Goal: Feedback & Contribution: Leave review/rating

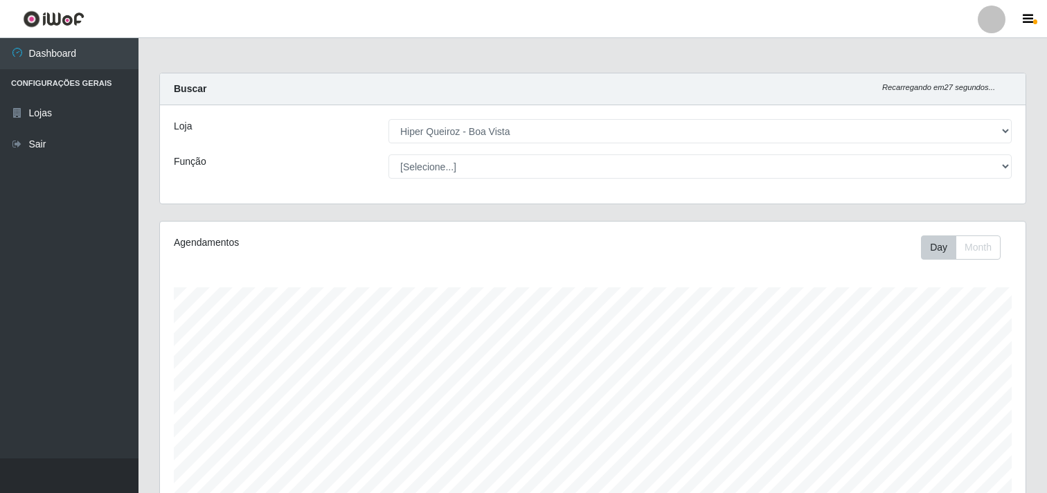
select select "514"
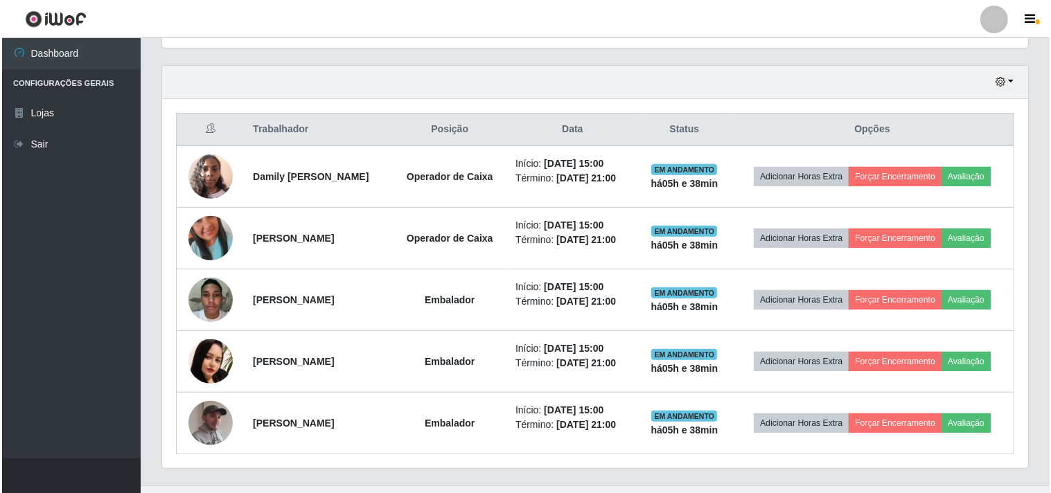
scroll to position [287, 866]
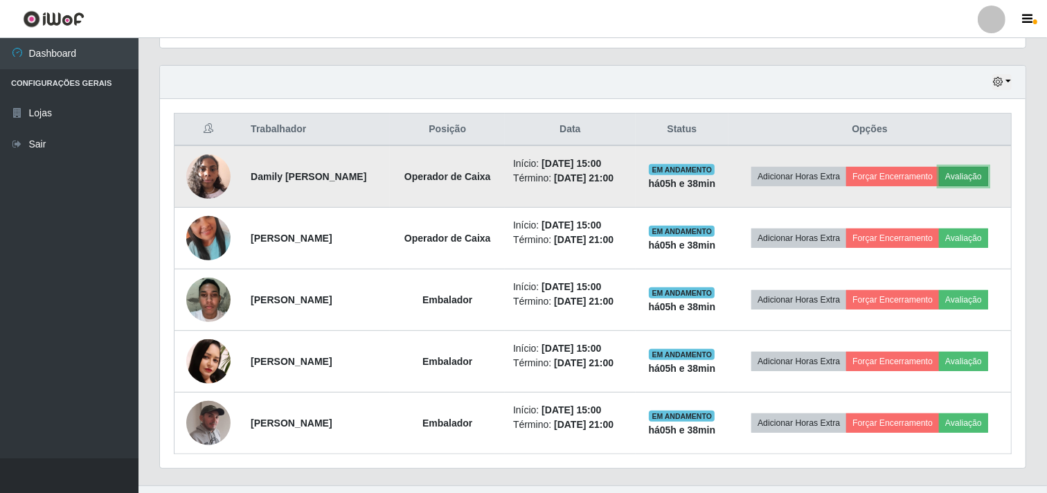
click at [984, 174] on button "Avaliação" at bounding box center [963, 176] width 49 height 19
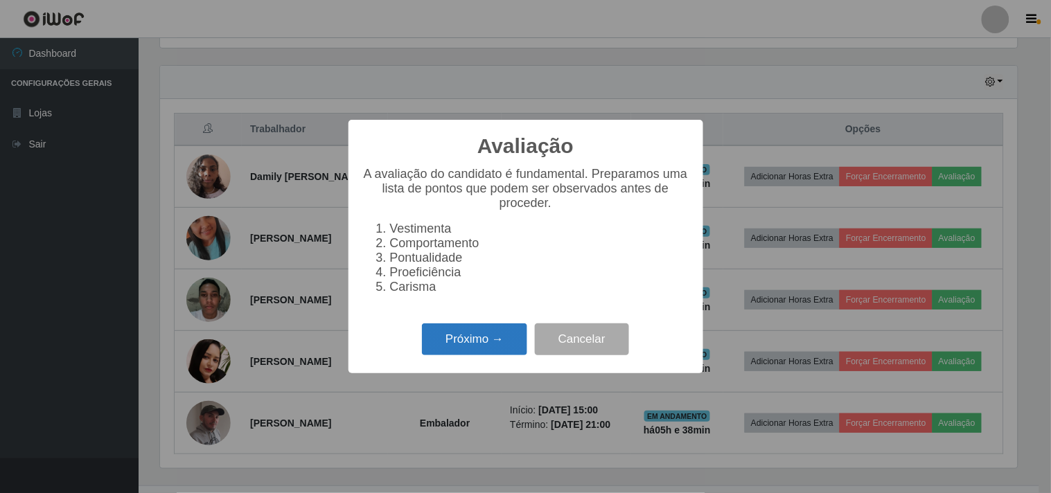
drag, startPoint x: 461, startPoint y: 367, endPoint x: 463, endPoint y: 334, distance: 33.3
click at [461, 364] on div "Avaliação × A avaliação do candidato é fundamental. Preparamos uma lista de pon…" at bounding box center [525, 246] width 355 height 253
click at [465, 342] on button "Próximo →" at bounding box center [474, 339] width 105 height 33
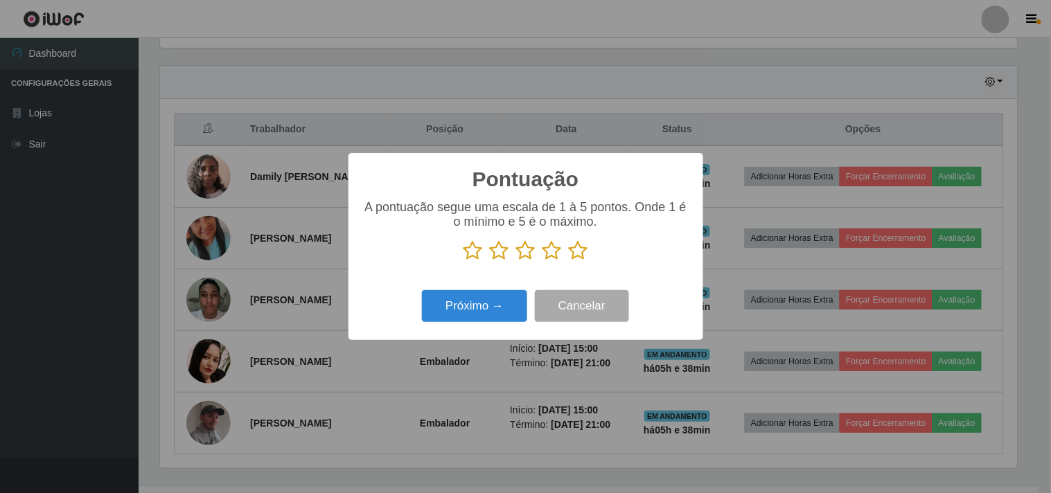
click at [572, 250] on icon at bounding box center [578, 250] width 19 height 21
click at [569, 261] on input "radio" at bounding box center [569, 261] width 0 height 0
click at [472, 308] on button "Próximo →" at bounding box center [474, 306] width 105 height 33
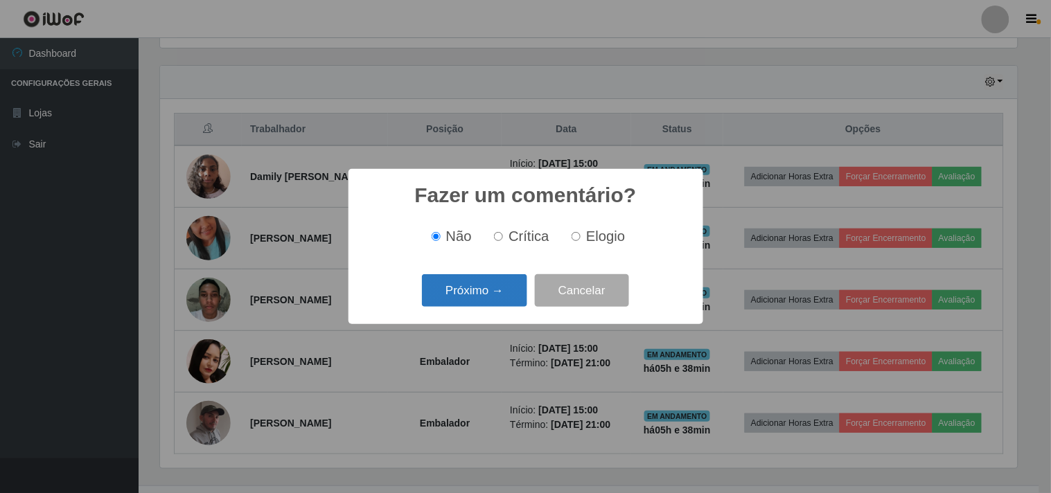
click at [462, 288] on button "Próximo →" at bounding box center [474, 290] width 105 height 33
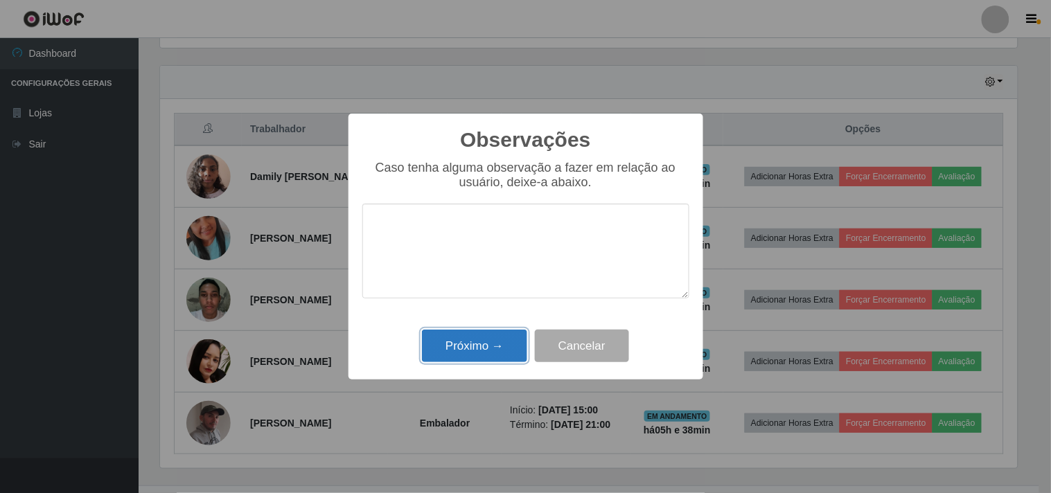
click at [453, 362] on button "Próximo →" at bounding box center [474, 346] width 105 height 33
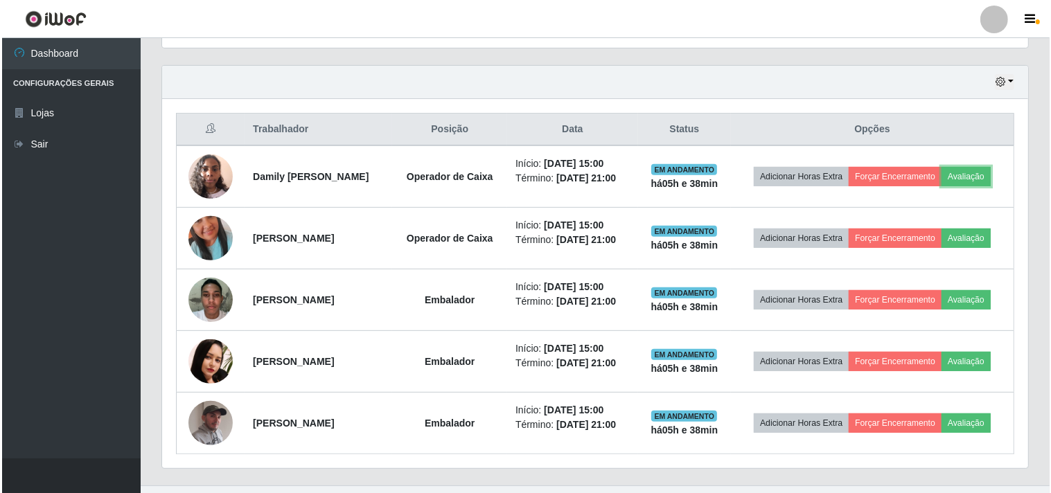
scroll to position [287, 866]
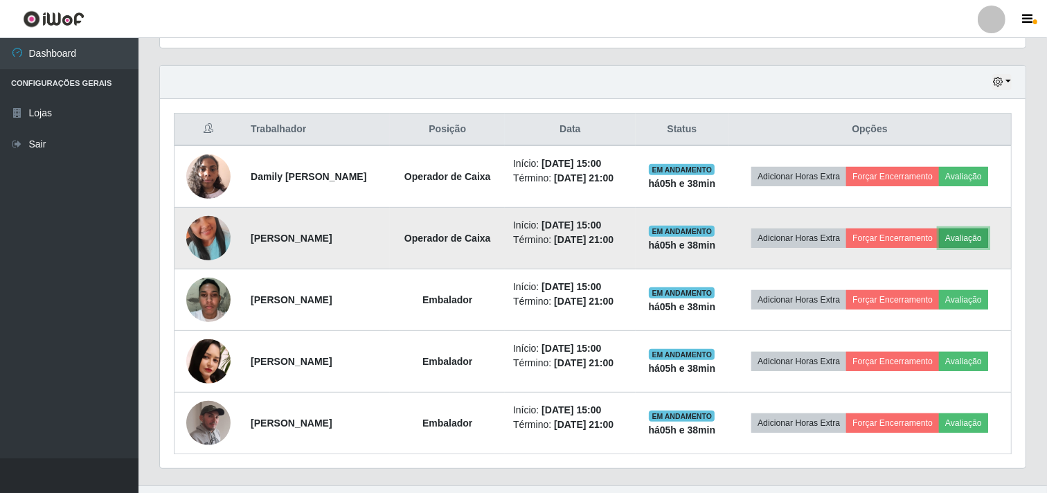
click at [972, 238] on button "Avaliação" at bounding box center [963, 238] width 49 height 19
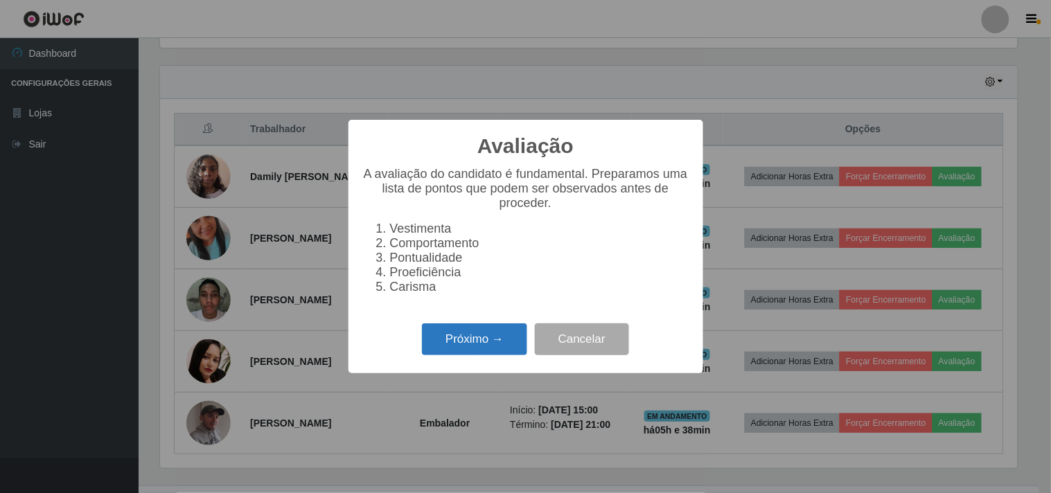
click at [497, 352] on button "Próximo →" at bounding box center [474, 339] width 105 height 33
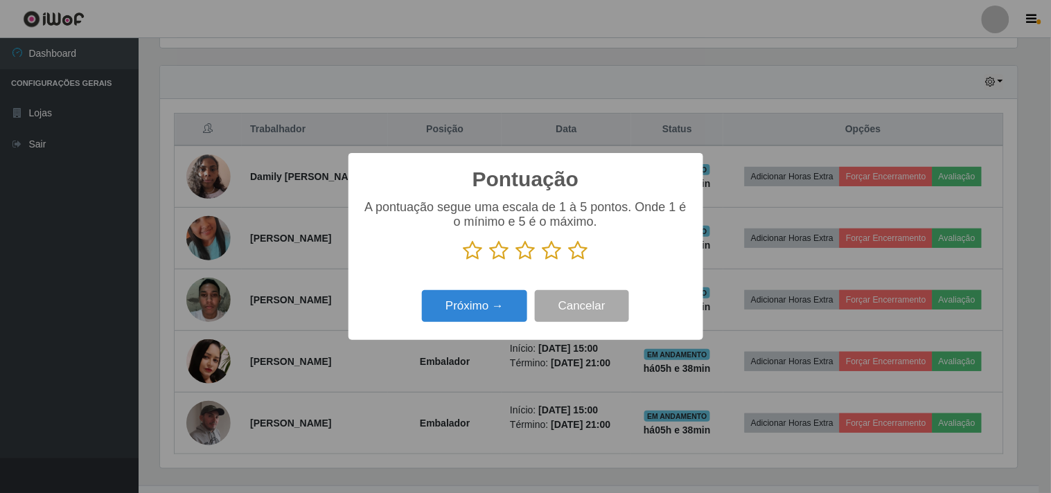
click at [585, 251] on icon at bounding box center [578, 250] width 19 height 21
click at [569, 261] on input "radio" at bounding box center [569, 261] width 0 height 0
click at [448, 305] on button "Próximo →" at bounding box center [474, 306] width 105 height 33
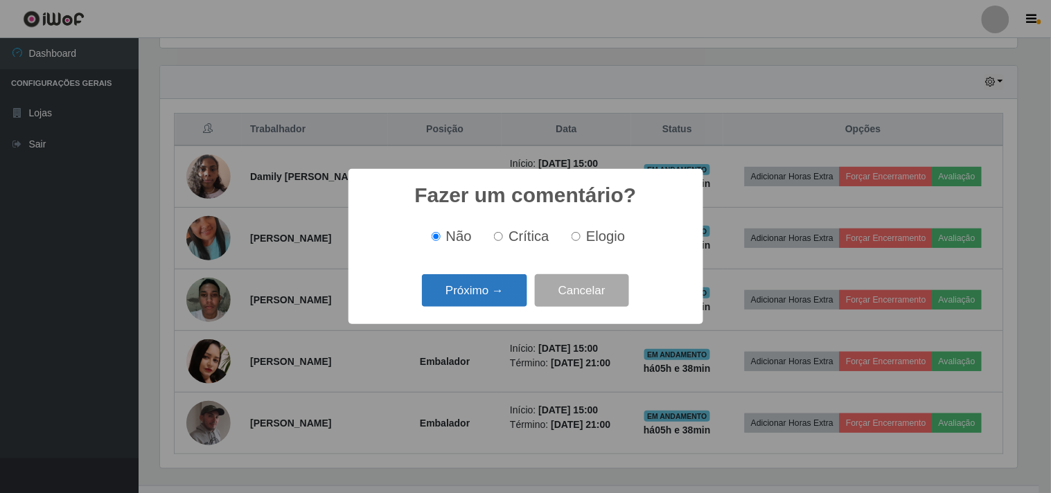
click at [447, 307] on button "Próximo →" at bounding box center [474, 290] width 105 height 33
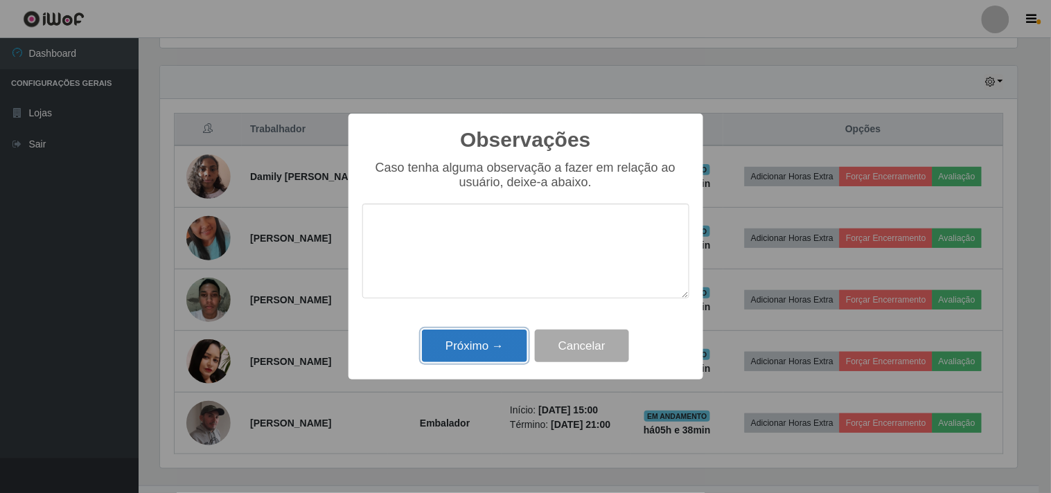
click at [441, 338] on button "Próximo →" at bounding box center [474, 346] width 105 height 33
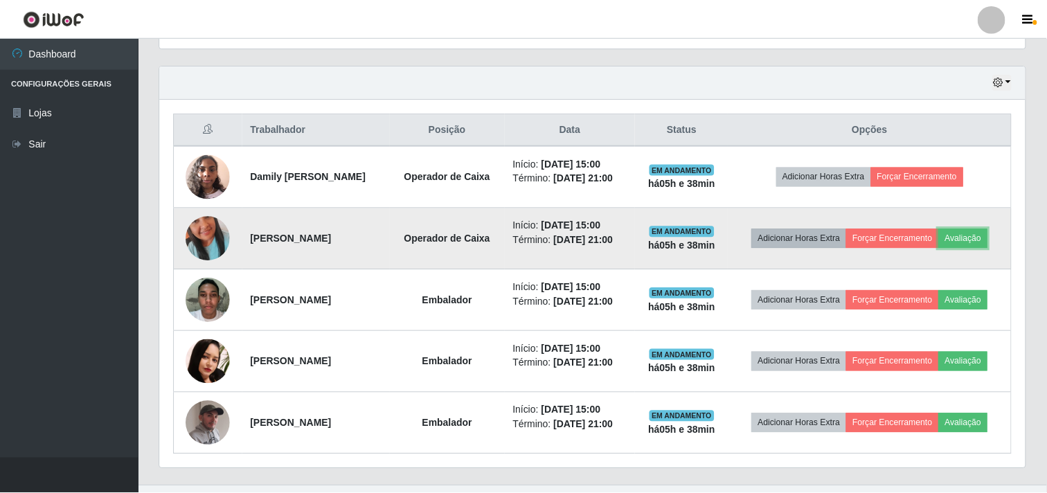
scroll to position [287, 866]
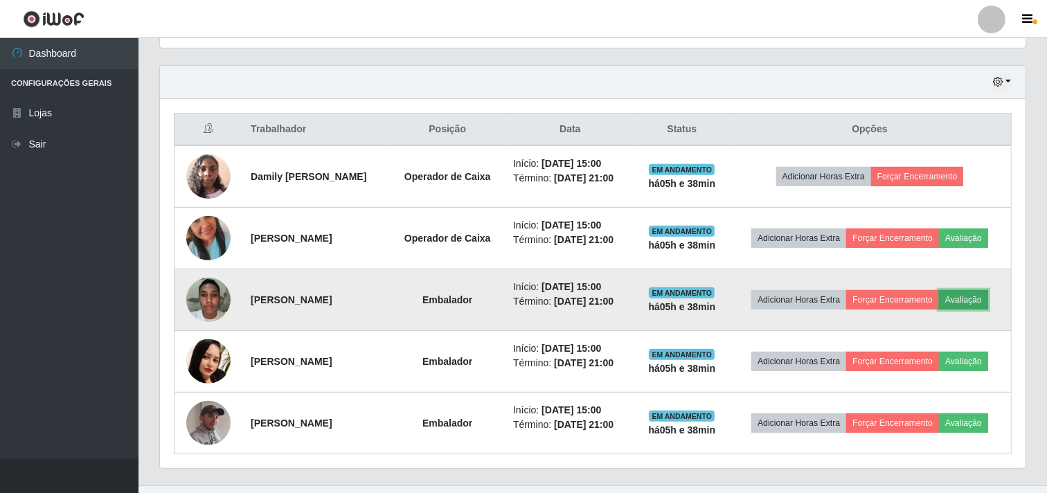
click at [970, 302] on button "Avaliação" at bounding box center [963, 299] width 49 height 19
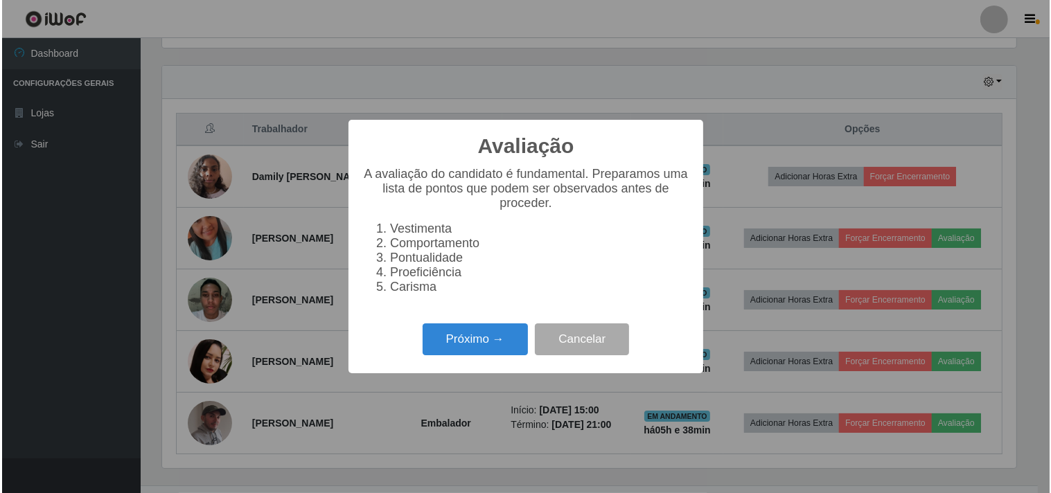
scroll to position [287, 857]
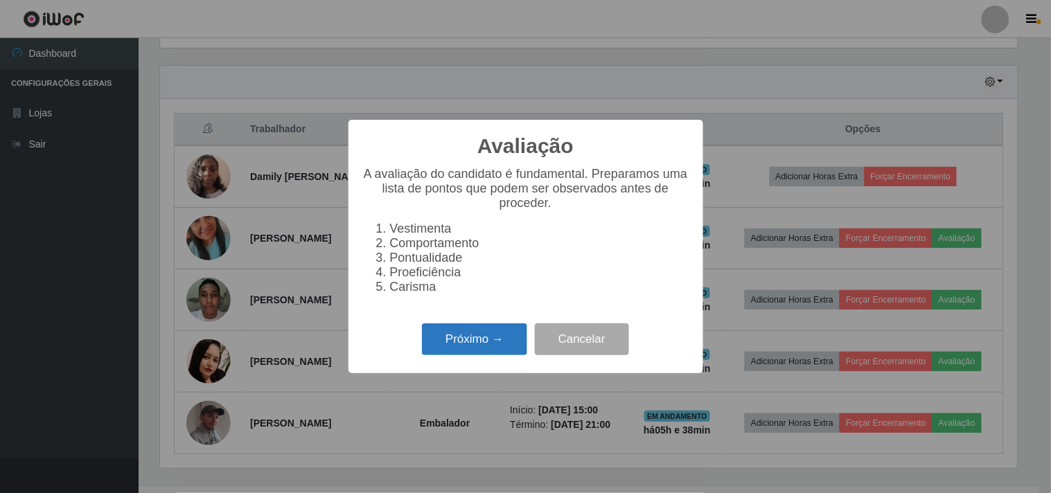
click at [474, 341] on button "Próximo →" at bounding box center [474, 339] width 105 height 33
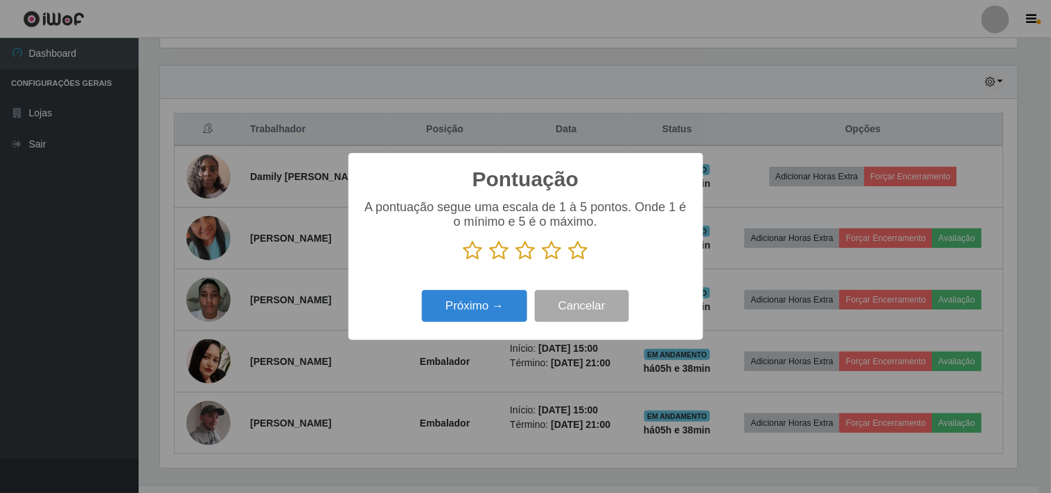
click at [554, 257] on icon at bounding box center [551, 250] width 19 height 21
click at [542, 261] on input "radio" at bounding box center [542, 261] width 0 height 0
click at [485, 299] on button "Próximo →" at bounding box center [474, 306] width 105 height 33
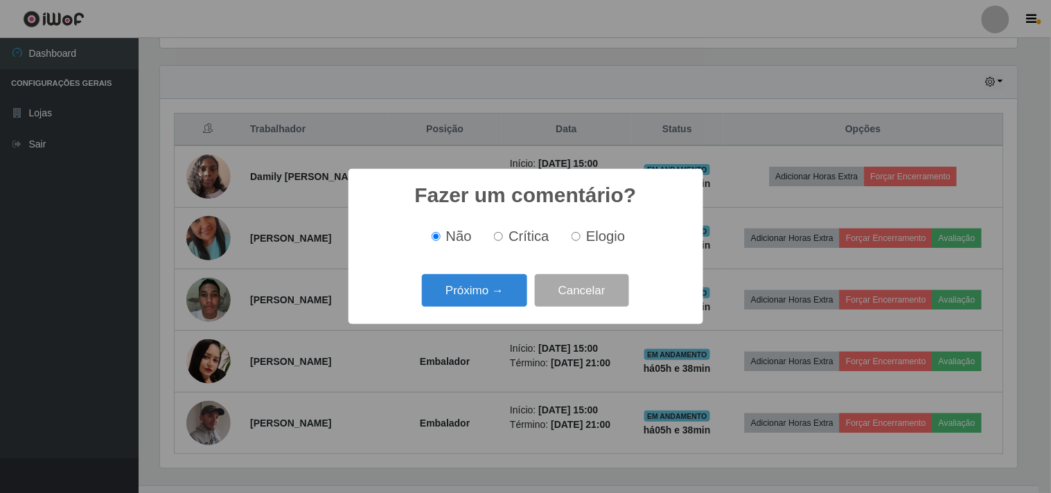
click at [532, 237] on span "Crítica" at bounding box center [528, 236] width 41 height 15
click at [503, 237] on input "Crítica" at bounding box center [498, 236] width 9 height 9
radio input "true"
click at [531, 236] on span "Crítica" at bounding box center [528, 236] width 41 height 15
click at [503, 236] on input "Crítica" at bounding box center [498, 236] width 9 height 9
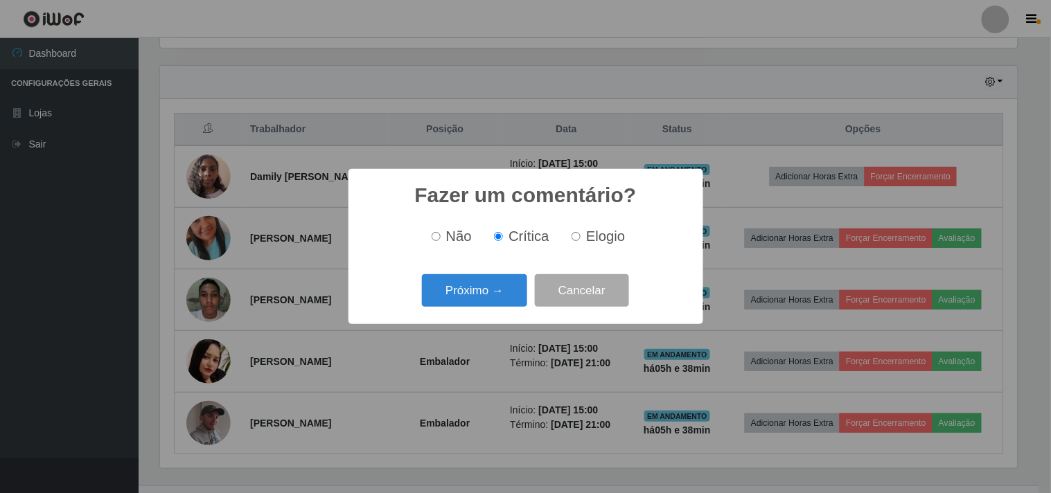
click at [531, 236] on span "Crítica" at bounding box center [528, 236] width 41 height 15
click at [503, 236] on input "Crítica" at bounding box center [498, 236] width 9 height 9
click at [488, 300] on button "Próximo →" at bounding box center [474, 290] width 105 height 33
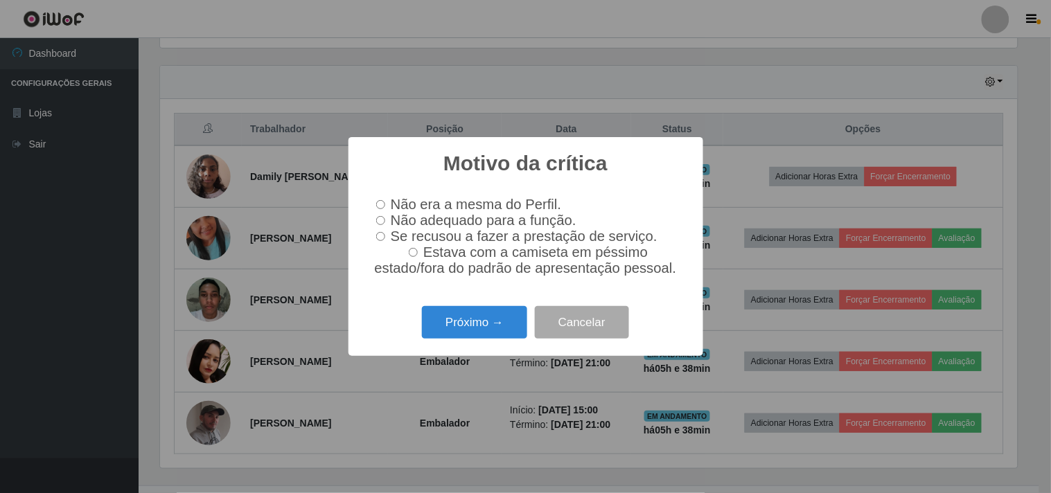
click at [383, 224] on label "Não adequado para a função." at bounding box center [474, 221] width 206 height 16
click at [383, 224] on input "Não adequado para a função." at bounding box center [380, 220] width 9 height 9
radio input "true"
click at [494, 324] on button "Próximo →" at bounding box center [474, 322] width 105 height 33
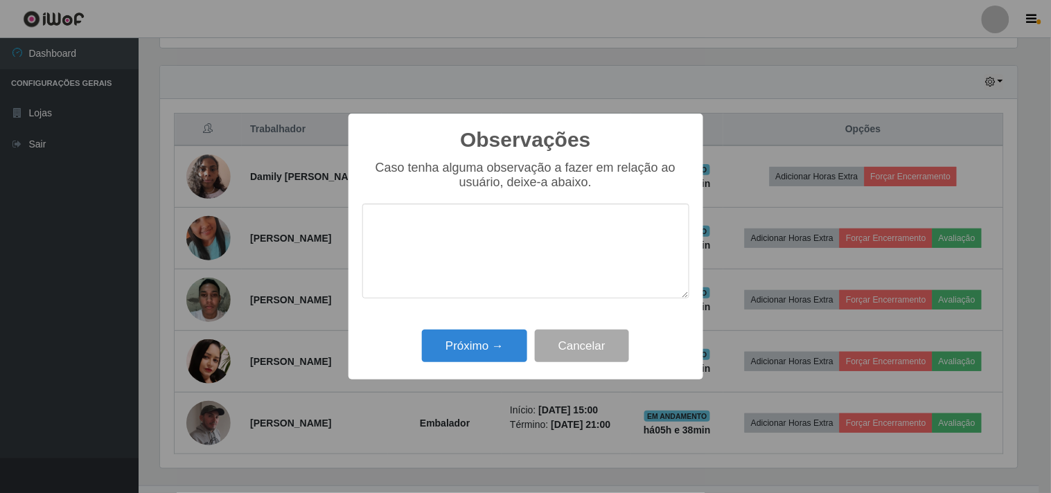
click at [470, 240] on textarea at bounding box center [525, 251] width 327 height 95
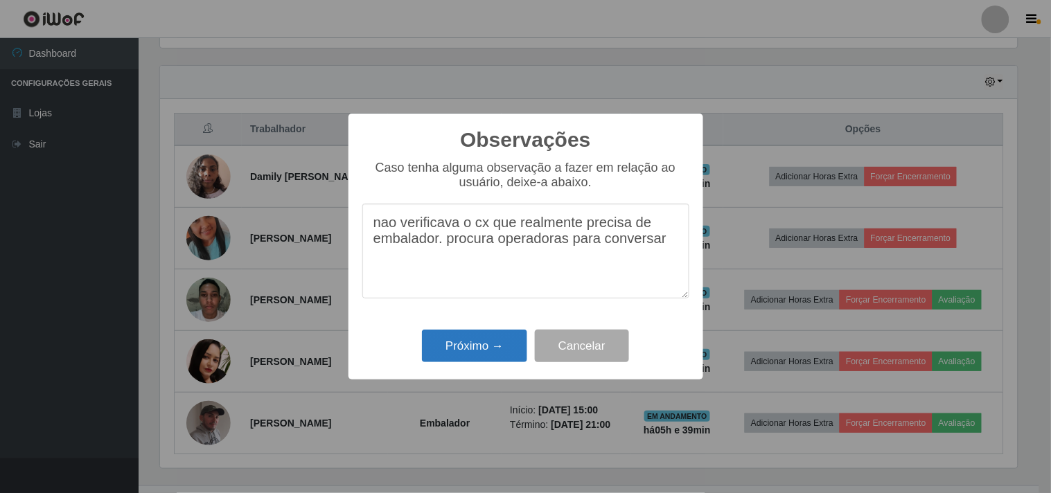
type textarea "nao verificava o cx que realmente precisa de embalador. procura operadoras para…"
click at [472, 351] on button "Próximo →" at bounding box center [474, 346] width 105 height 33
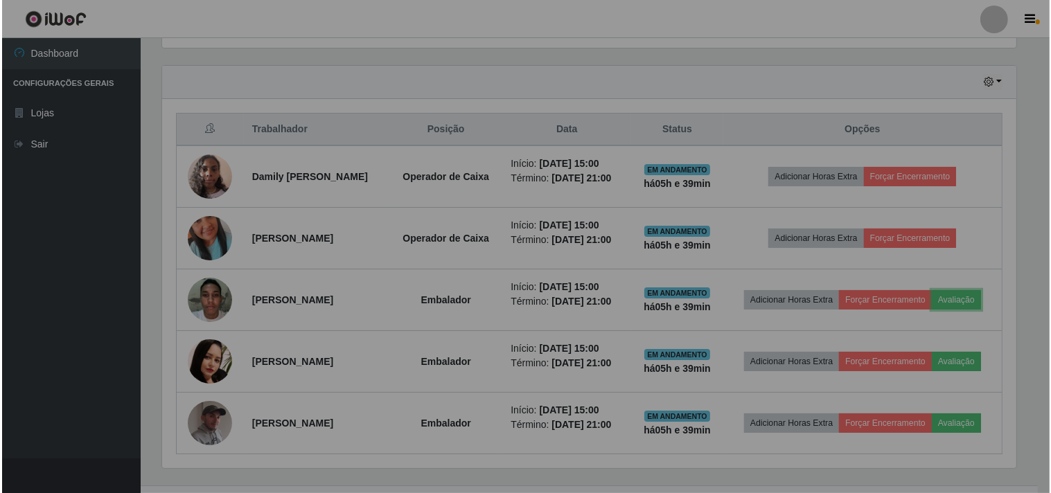
scroll to position [287, 866]
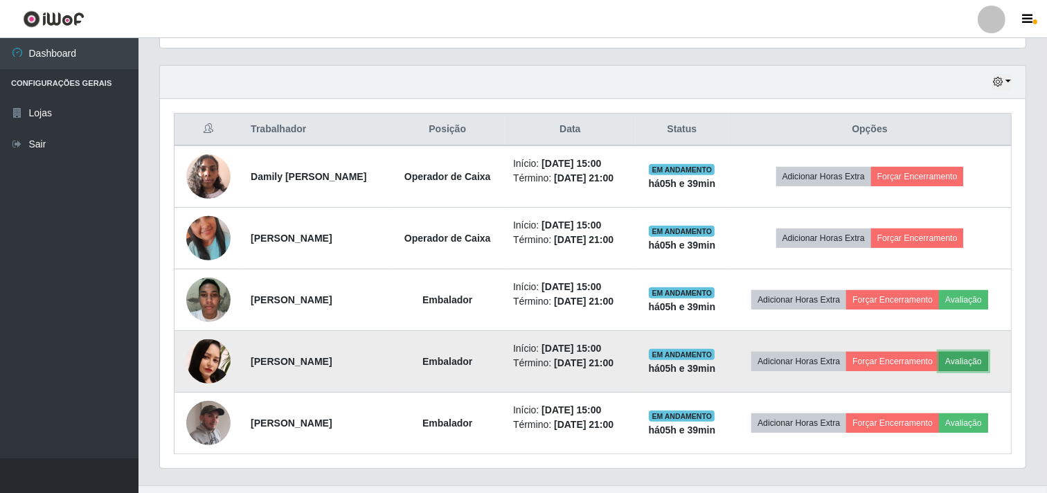
click at [970, 357] on button "Avaliação" at bounding box center [963, 361] width 49 height 19
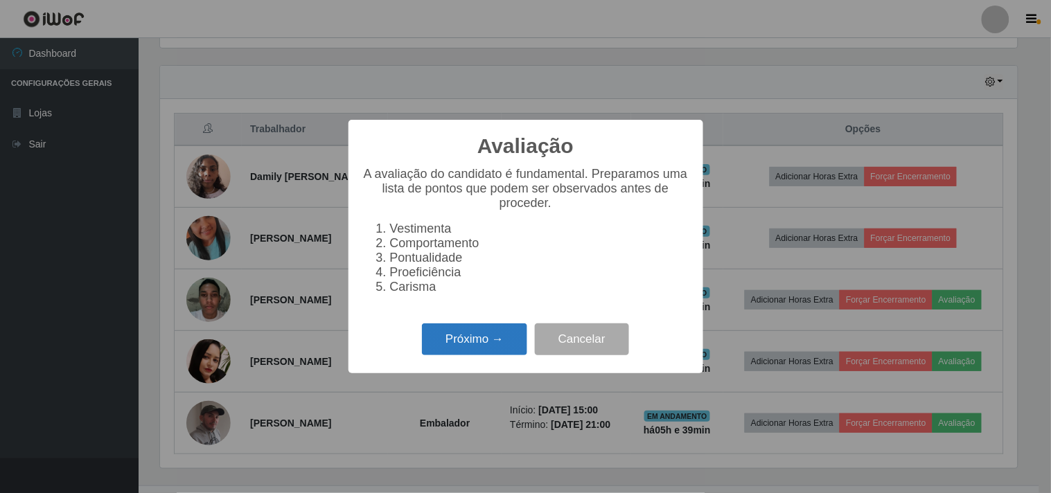
click at [447, 344] on button "Próximo →" at bounding box center [474, 339] width 105 height 33
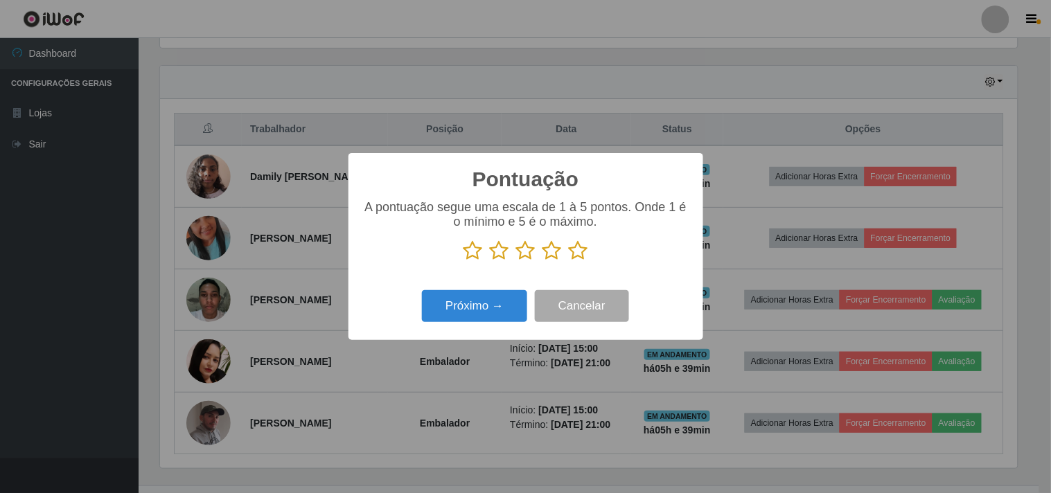
click at [585, 243] on icon at bounding box center [578, 250] width 19 height 21
click at [569, 261] on input "radio" at bounding box center [569, 261] width 0 height 0
click at [443, 308] on button "Próximo →" at bounding box center [474, 306] width 105 height 33
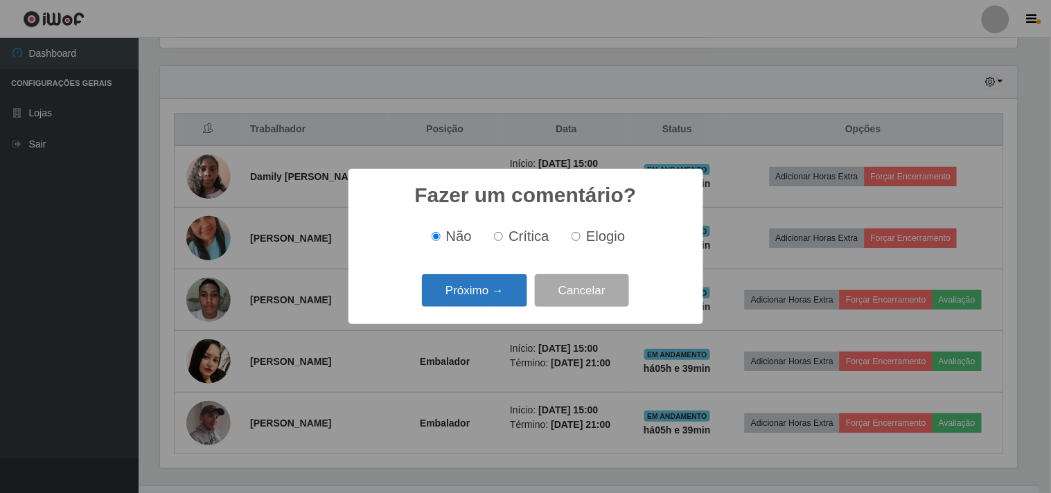
click at [488, 293] on button "Próximo →" at bounding box center [474, 290] width 105 height 33
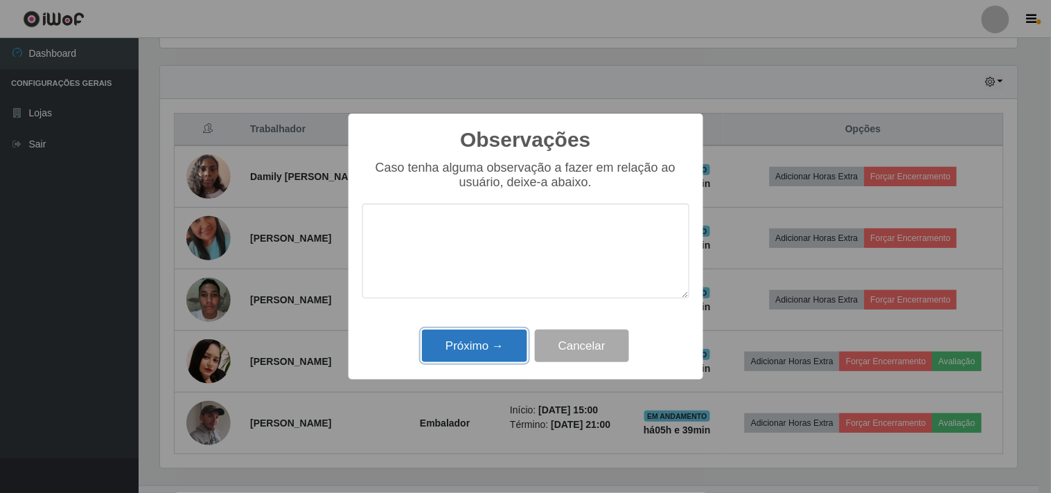
click at [483, 349] on button "Próximo →" at bounding box center [474, 346] width 105 height 33
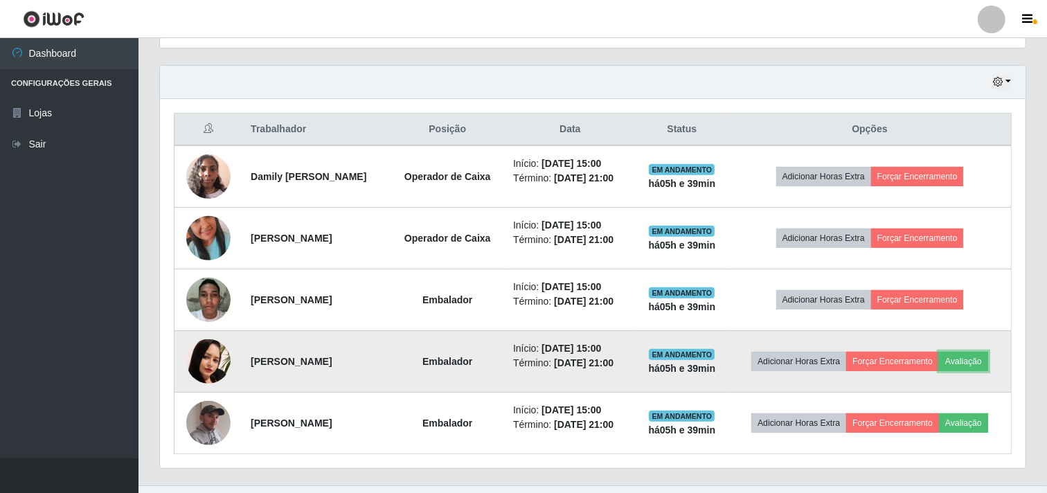
scroll to position [287, 866]
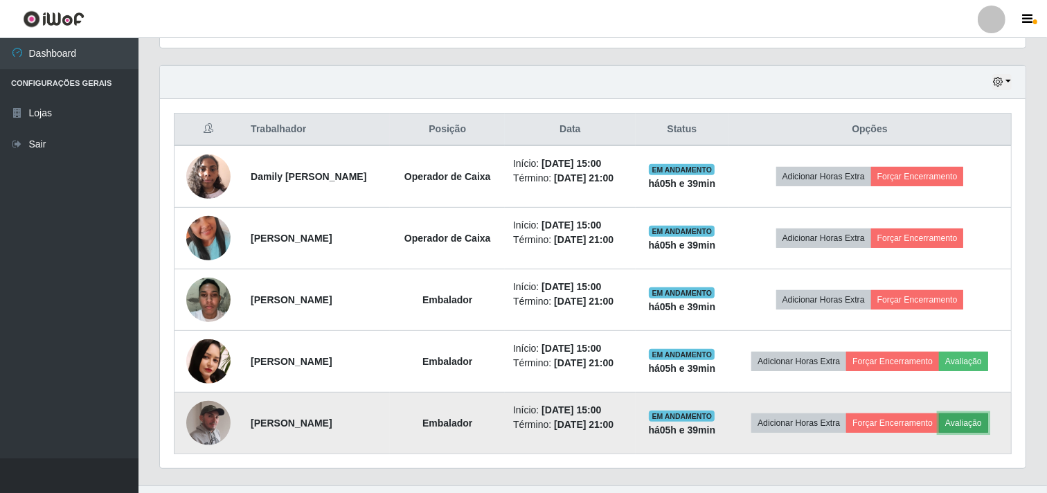
click at [977, 425] on button "Avaliação" at bounding box center [963, 423] width 49 height 19
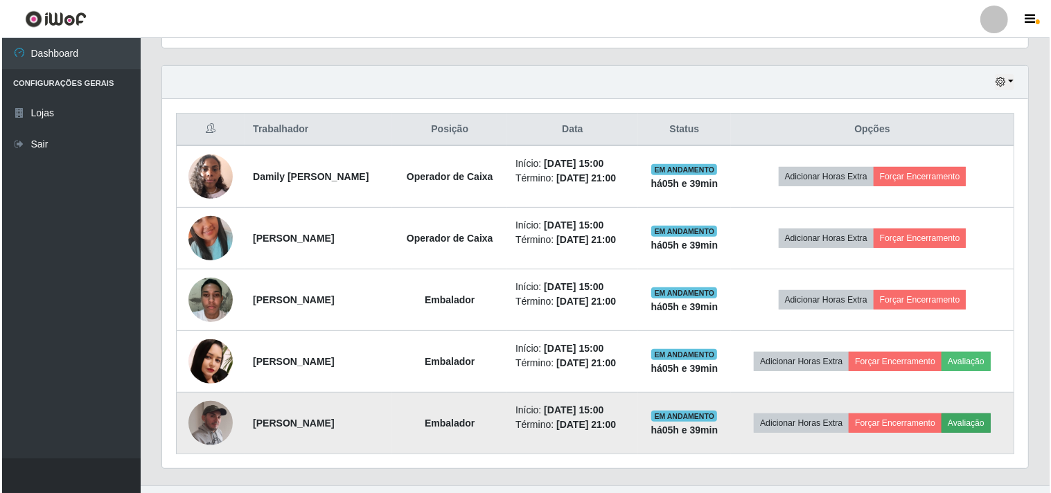
scroll to position [287, 857]
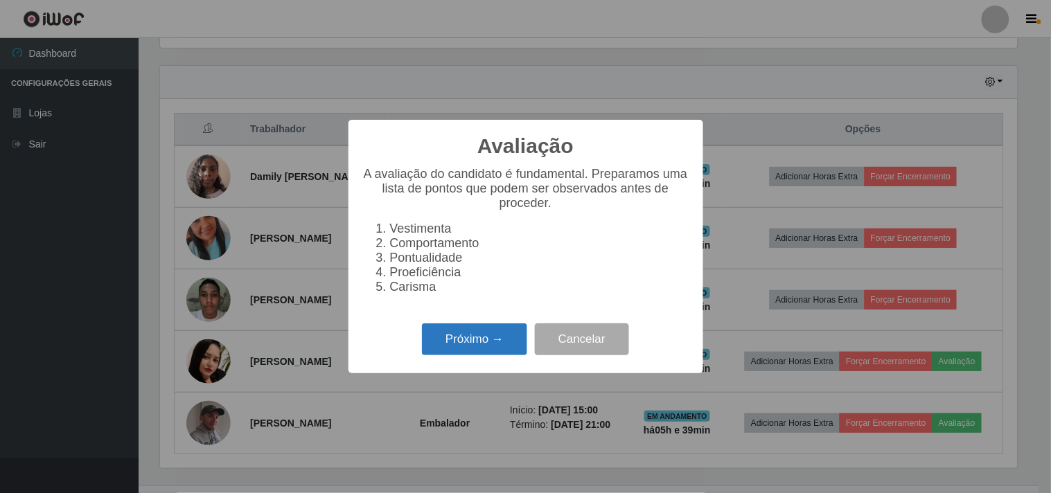
click at [465, 345] on button "Próximo →" at bounding box center [474, 339] width 105 height 33
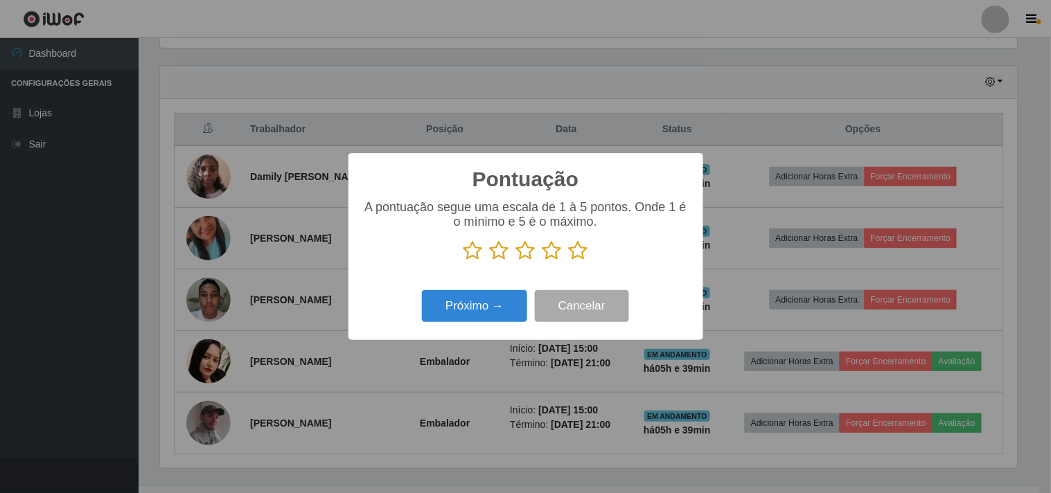
scroll to position [692351, 691781]
click at [580, 254] on icon at bounding box center [578, 250] width 19 height 21
click at [569, 261] on input "radio" at bounding box center [569, 261] width 0 height 0
click at [468, 292] on button "Próximo →" at bounding box center [474, 306] width 105 height 33
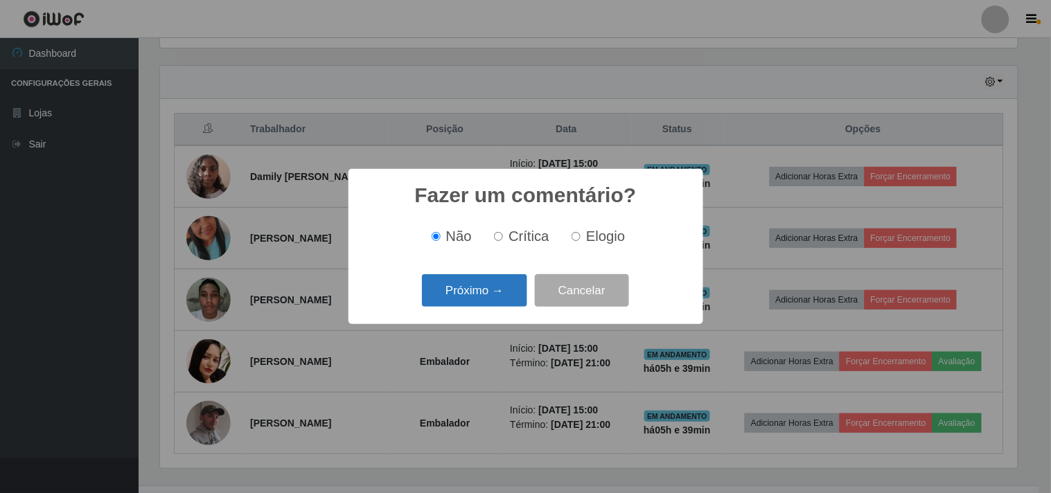
click at [506, 292] on button "Próximo →" at bounding box center [474, 290] width 105 height 33
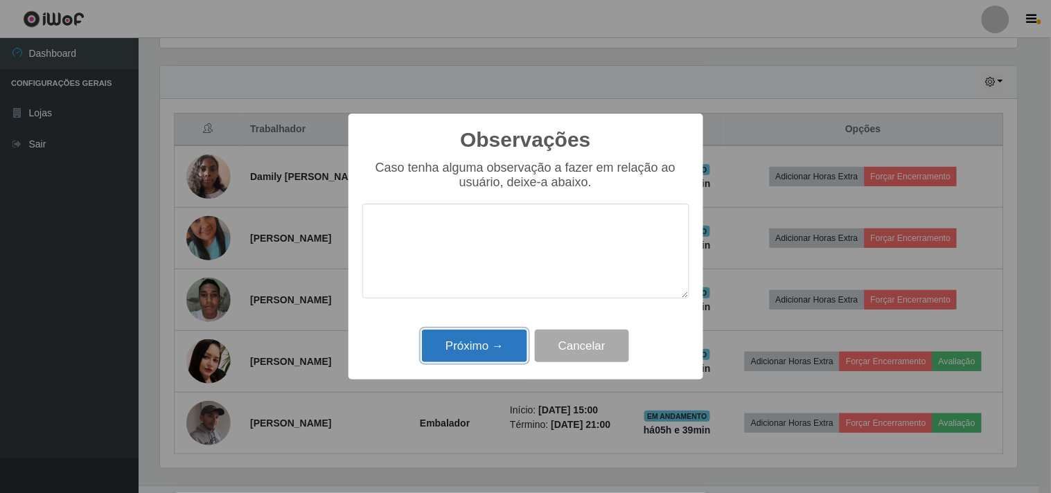
click at [489, 348] on button "Próximo →" at bounding box center [474, 346] width 105 height 33
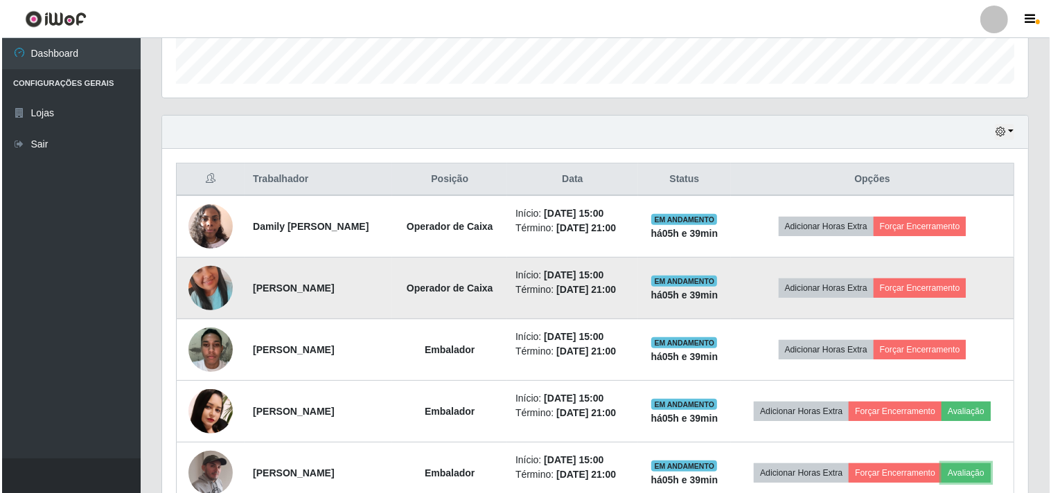
scroll to position [488, 0]
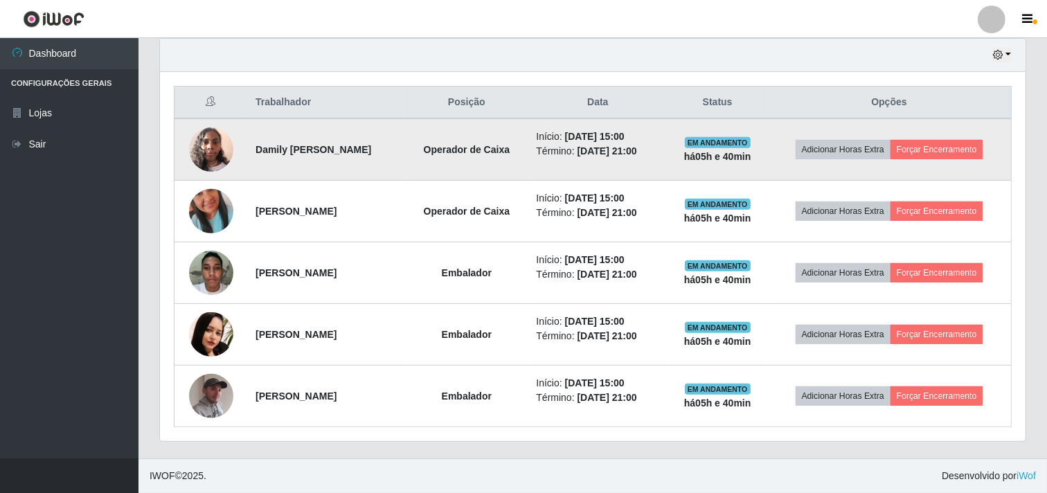
click at [208, 149] on img at bounding box center [211, 149] width 44 height 59
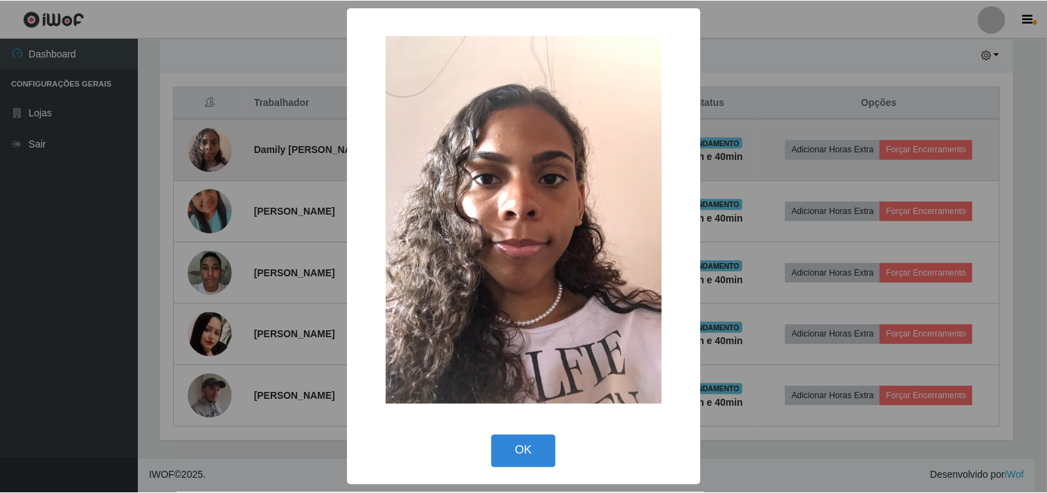
scroll to position [287, 857]
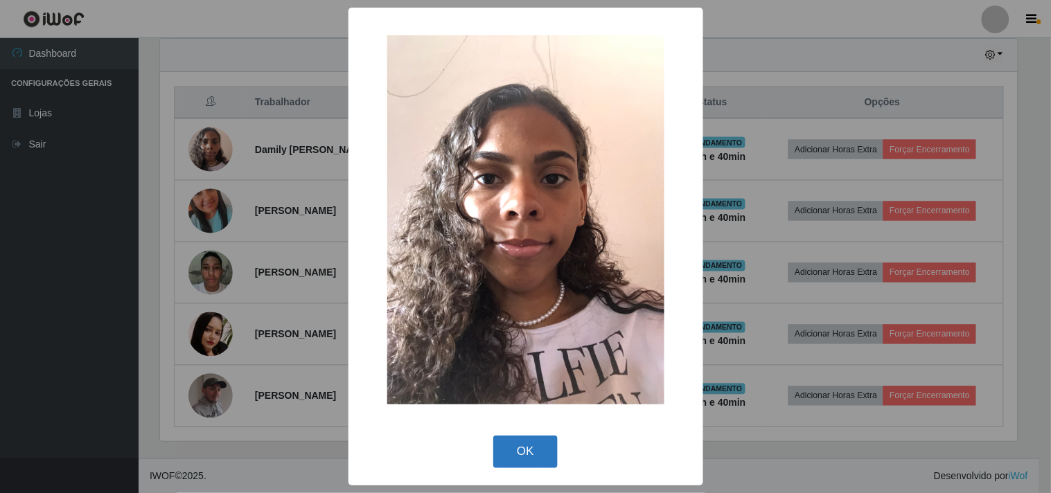
click at [521, 451] on button "OK" at bounding box center [525, 452] width 64 height 33
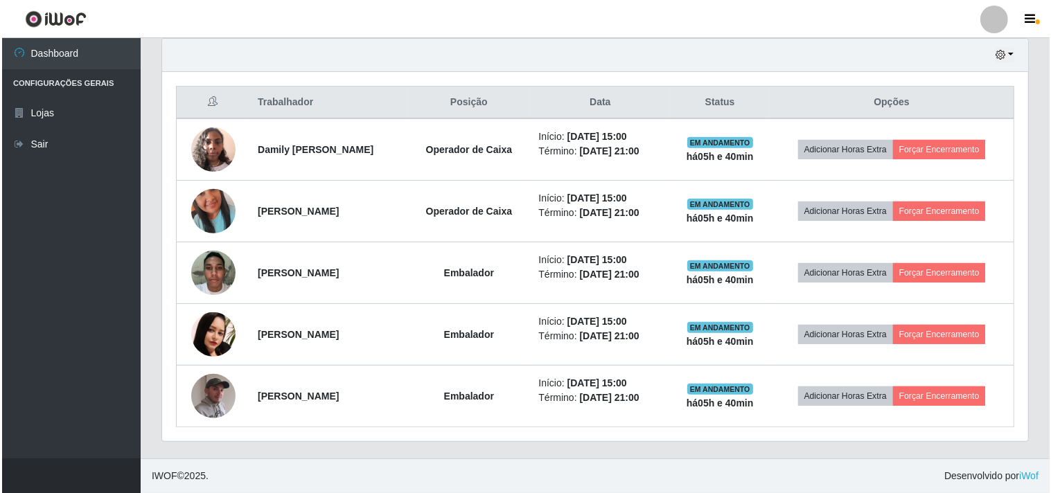
scroll to position [287, 866]
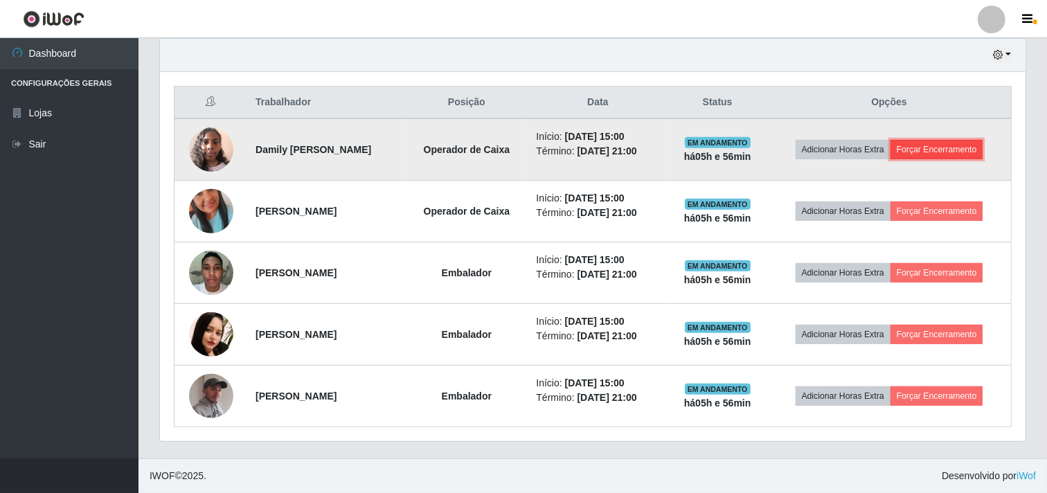
click at [950, 150] on button "Forçar Encerramento" at bounding box center [937, 149] width 93 height 19
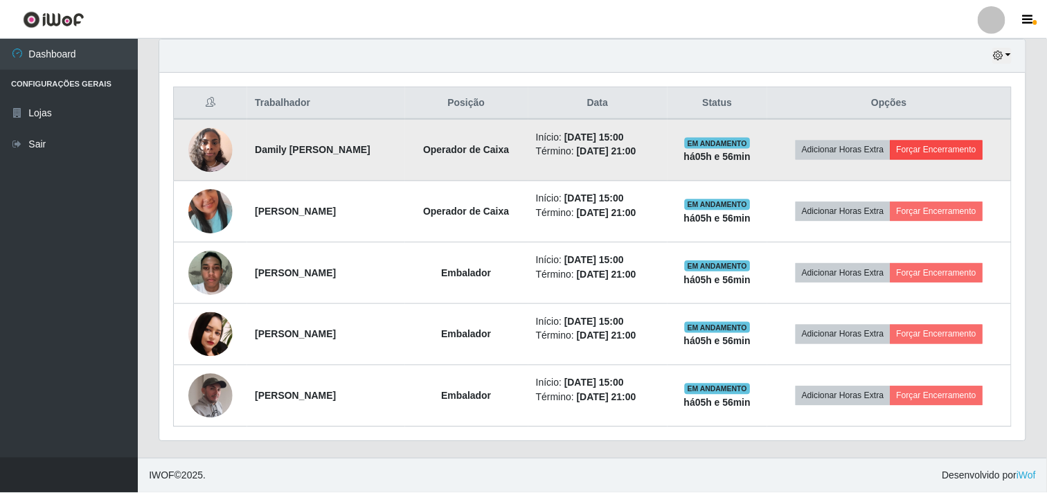
scroll to position [287, 857]
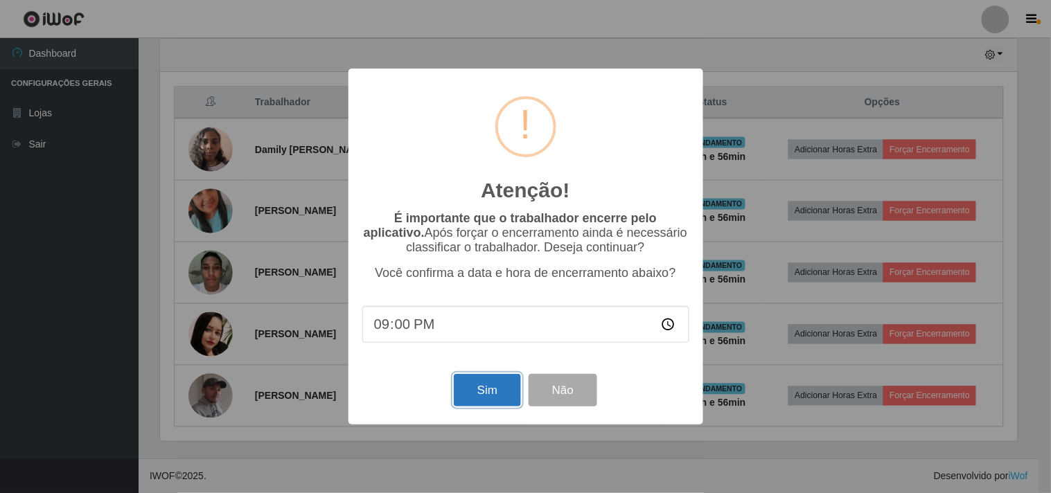
click at [486, 395] on button "Sim" at bounding box center [487, 390] width 67 height 33
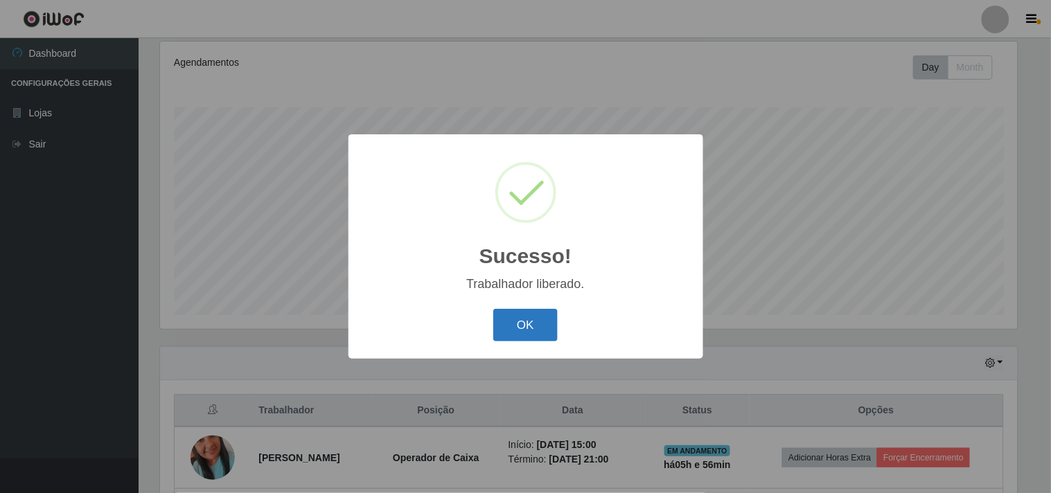
click at [513, 326] on button "OK" at bounding box center [525, 325] width 64 height 33
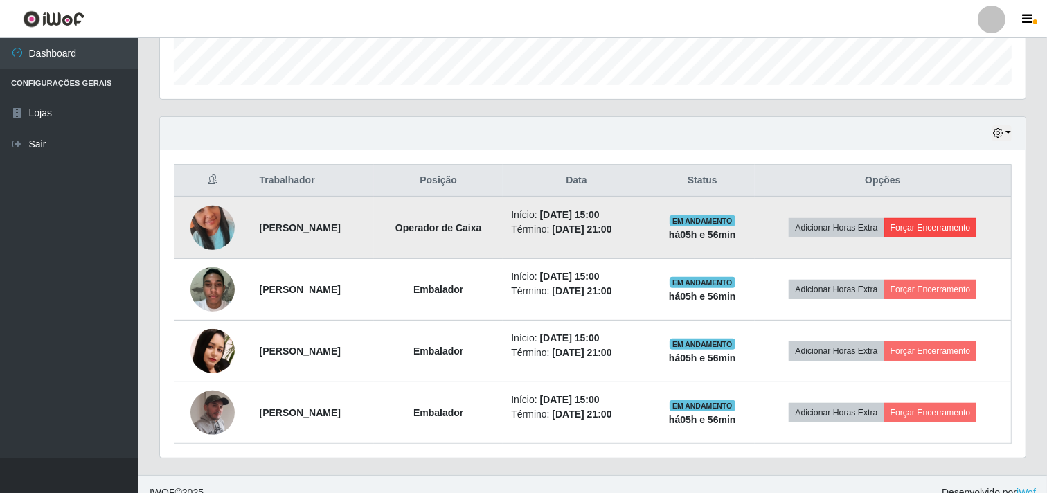
scroll to position [411, 0]
click at [933, 222] on button "Forçar Encerramento" at bounding box center [930, 226] width 93 height 19
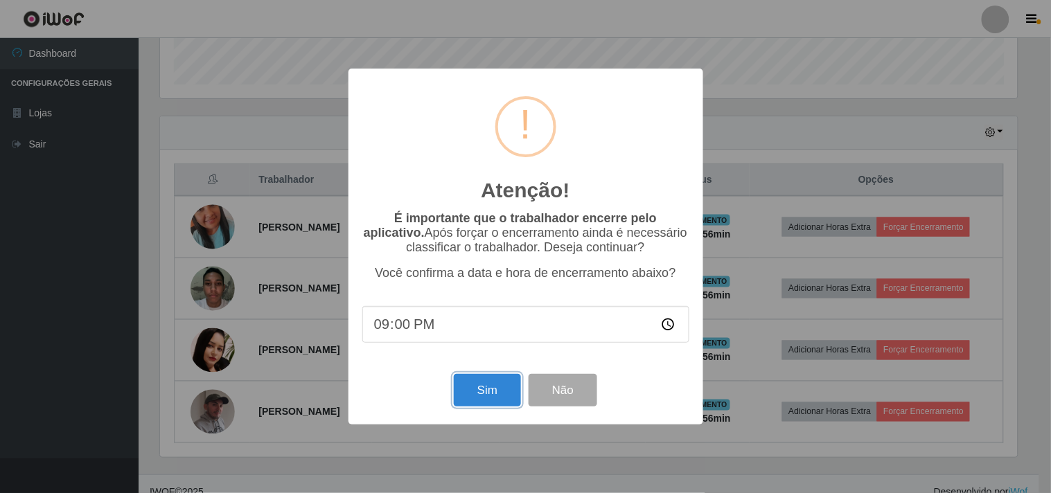
drag, startPoint x: 493, startPoint y: 389, endPoint x: 730, endPoint y: 347, distance: 240.6
click at [493, 390] on button "Sim" at bounding box center [487, 390] width 67 height 33
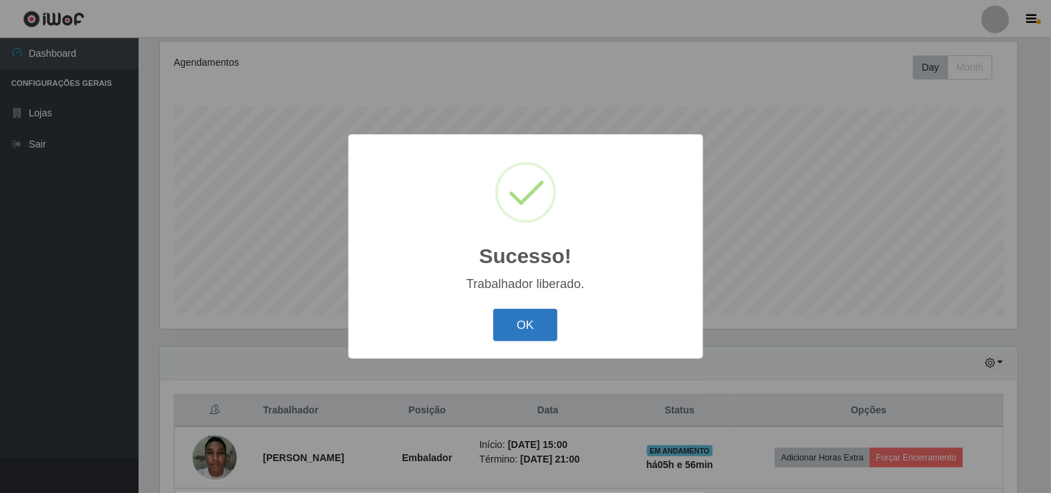
click at [535, 313] on button "OK" at bounding box center [525, 325] width 64 height 33
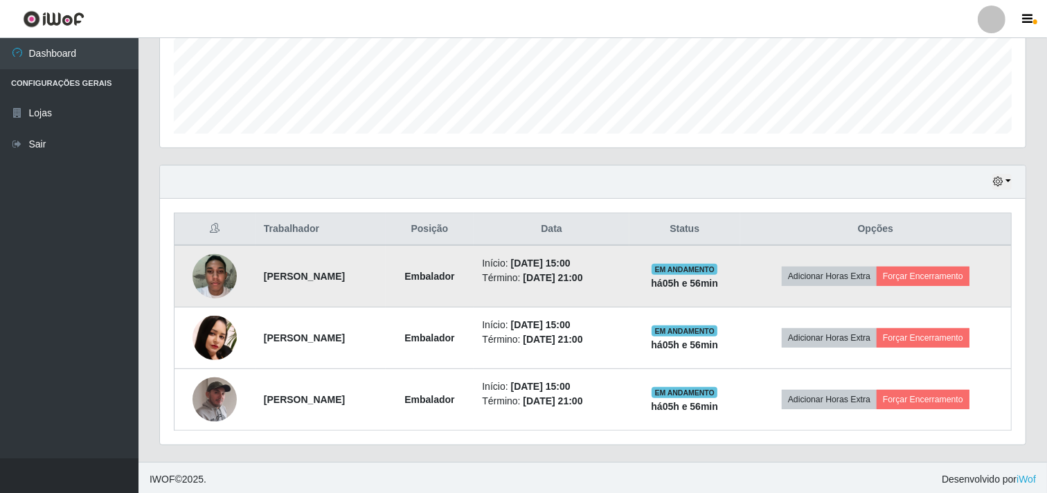
scroll to position [365, 0]
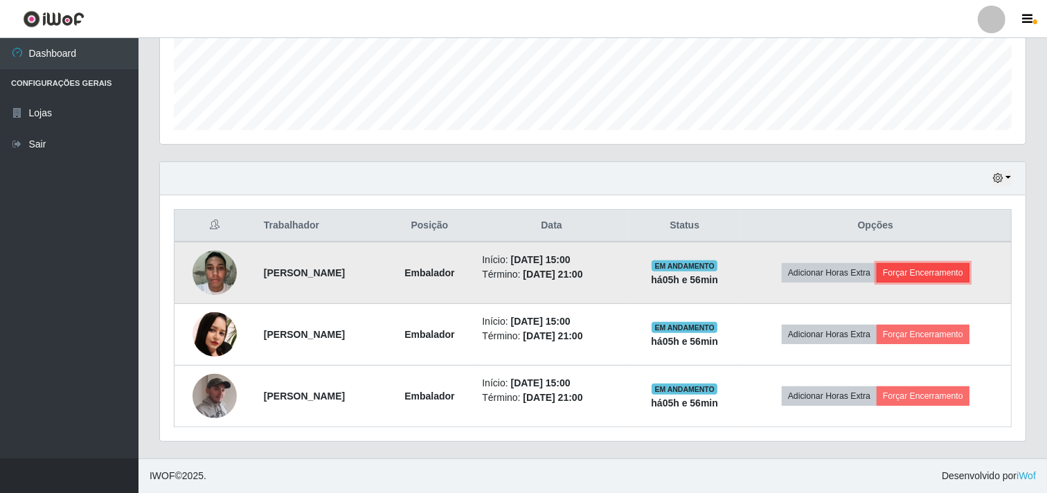
click at [970, 270] on button "Forçar Encerramento" at bounding box center [923, 272] width 93 height 19
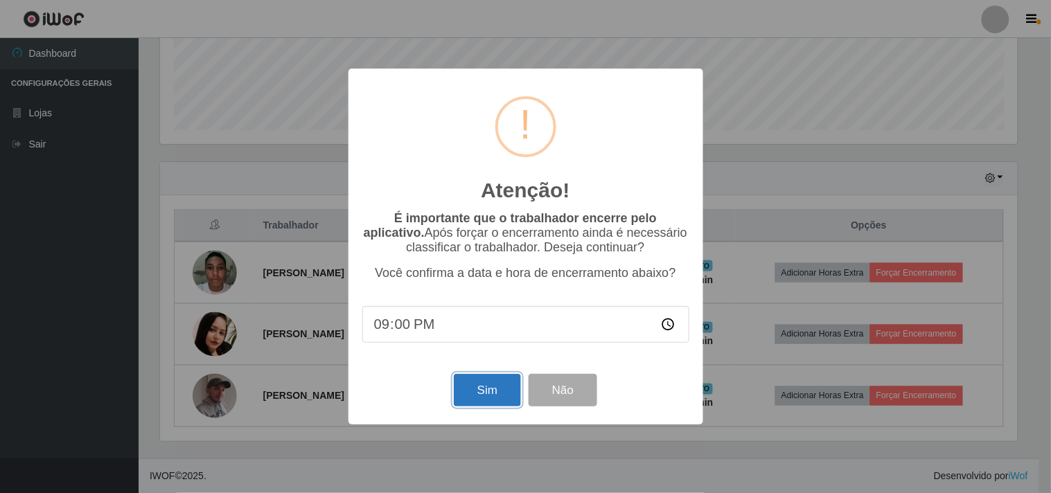
click at [483, 391] on button "Sim" at bounding box center [487, 390] width 67 height 33
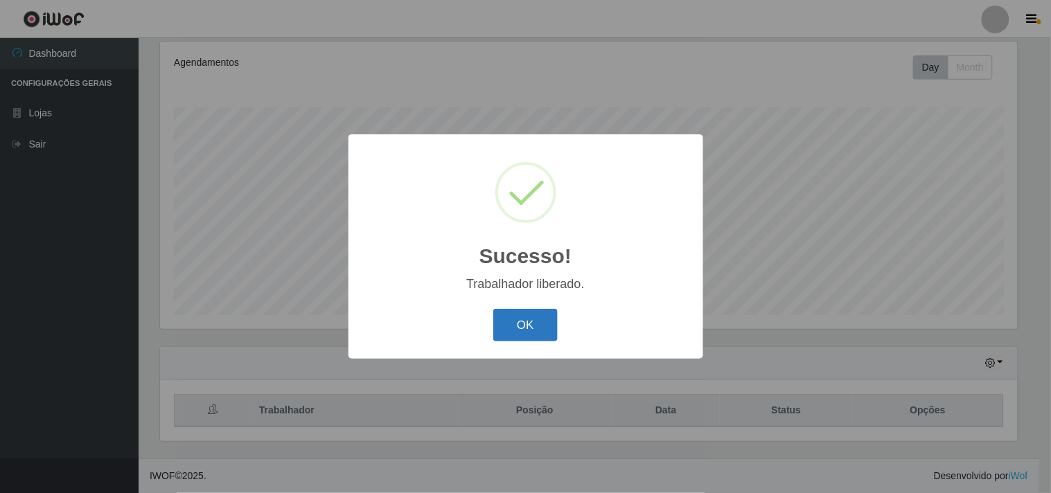
click at [525, 327] on button "OK" at bounding box center [525, 325] width 64 height 33
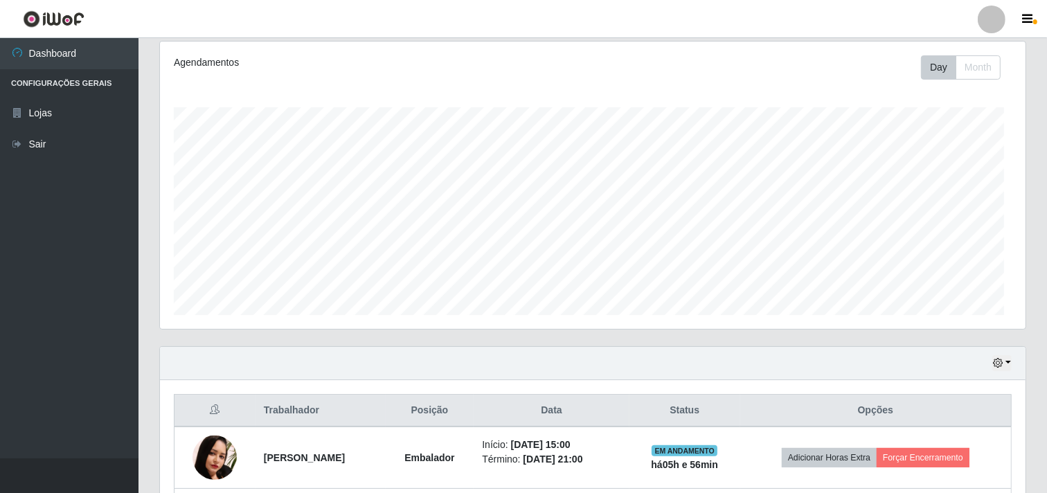
scroll to position [0, 0]
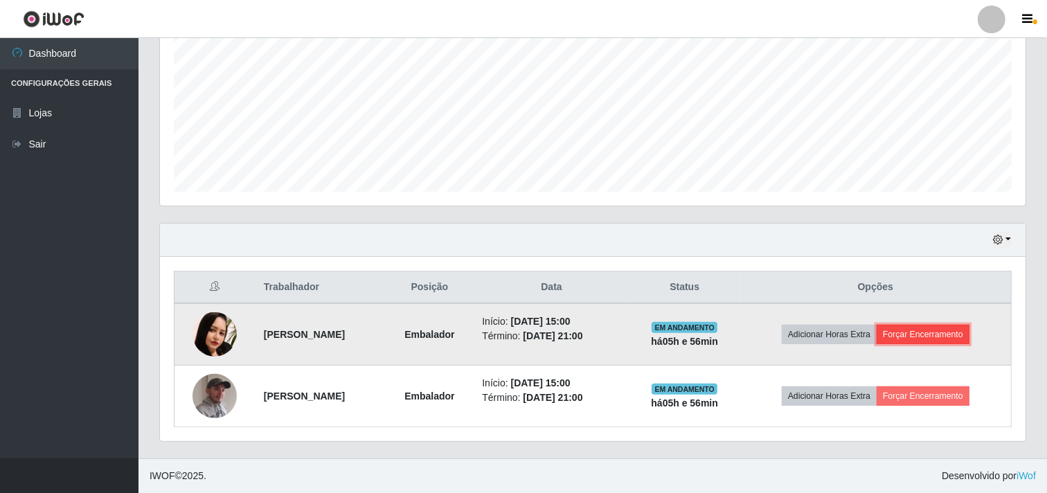
click at [923, 328] on button "Forçar Encerramento" at bounding box center [923, 334] width 93 height 19
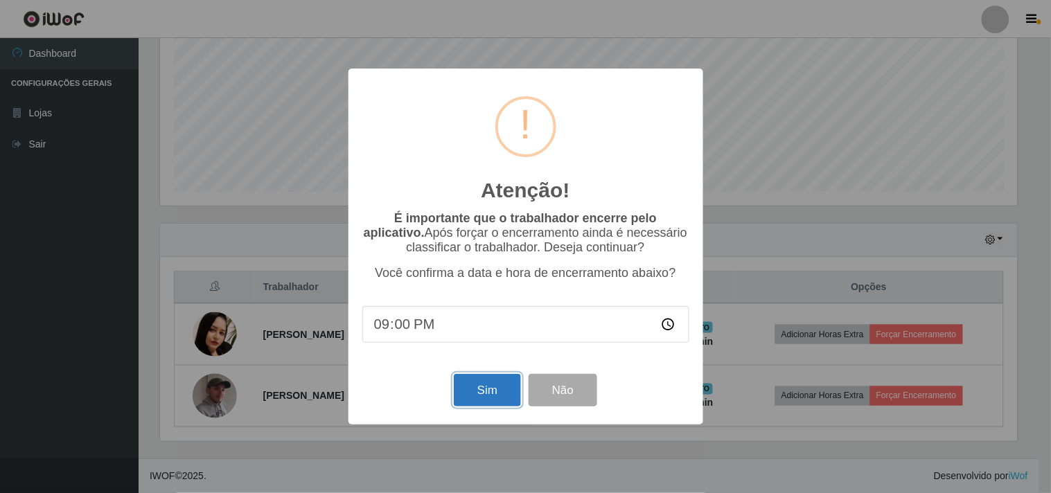
click at [482, 384] on button "Sim" at bounding box center [487, 390] width 67 height 33
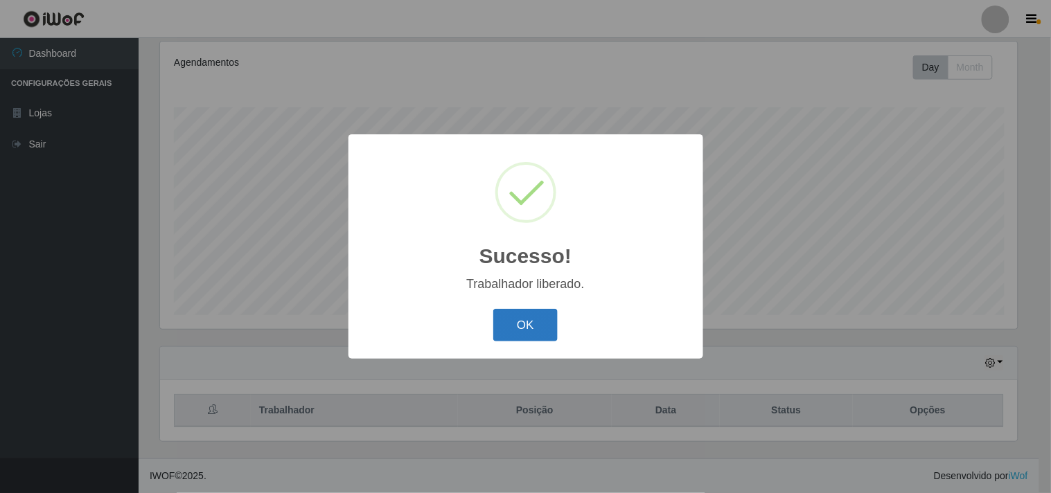
click at [524, 332] on button "OK" at bounding box center [525, 325] width 64 height 33
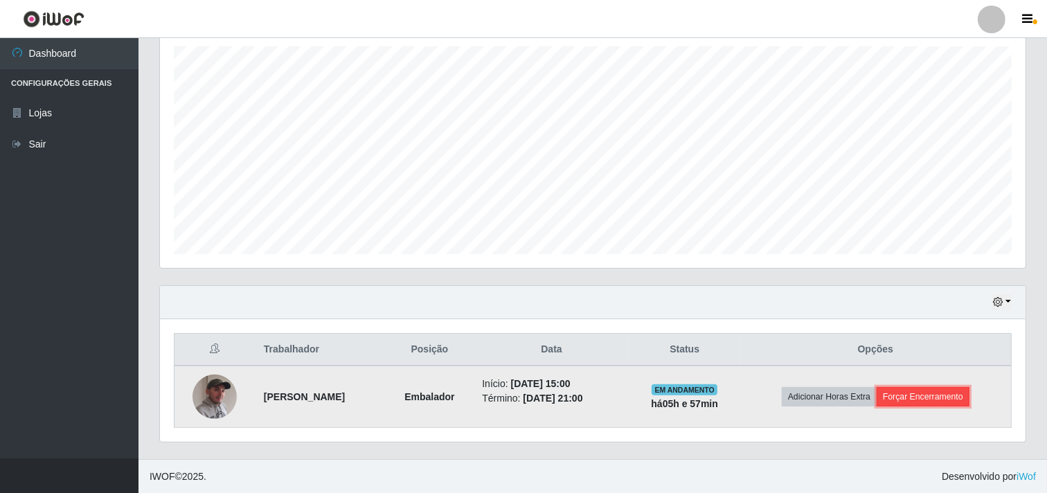
click at [943, 395] on button "Forçar Encerramento" at bounding box center [923, 396] width 93 height 19
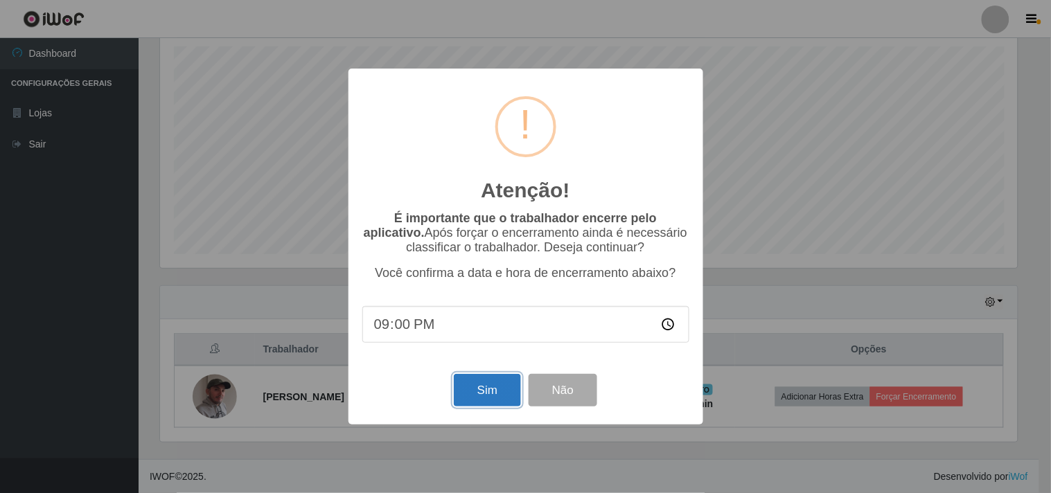
click at [486, 393] on button "Sim" at bounding box center [487, 390] width 67 height 33
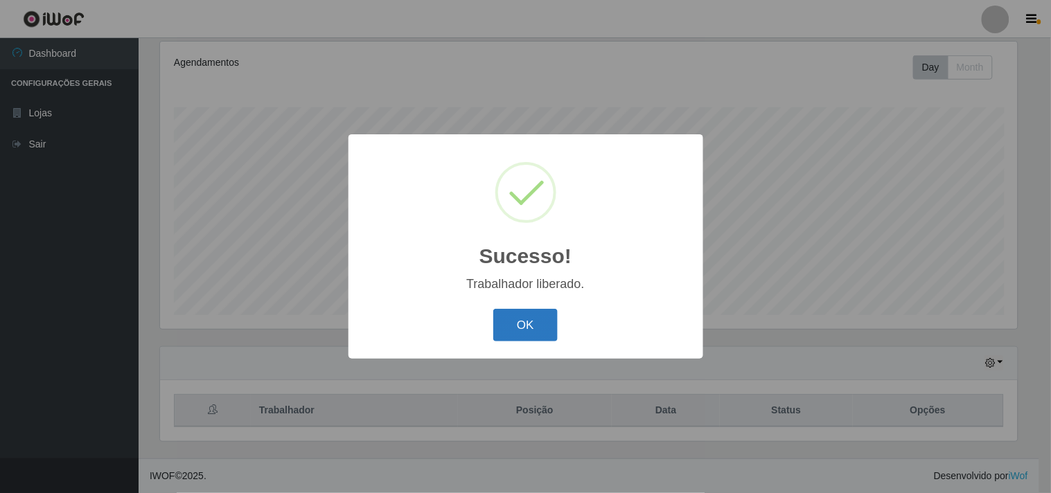
click at [536, 332] on button "OK" at bounding box center [525, 325] width 64 height 33
